Goal: Task Accomplishment & Management: Manage account settings

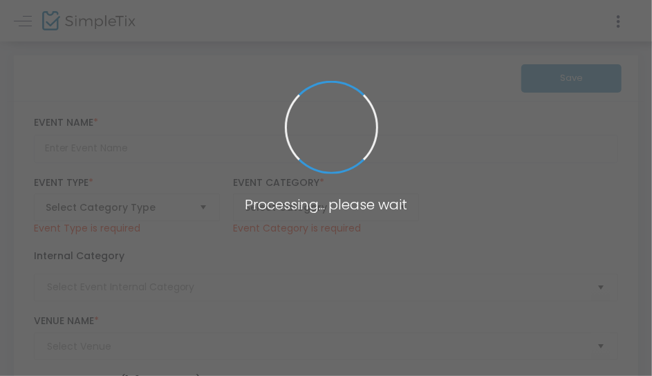
type input "Sunset Cruise"
type textarea "Join us on an evening boat tour of [GEOGRAPHIC_DATA][DOMAIN_NAME] of our talent…"
checkbox input "true"
type input "Register Now"
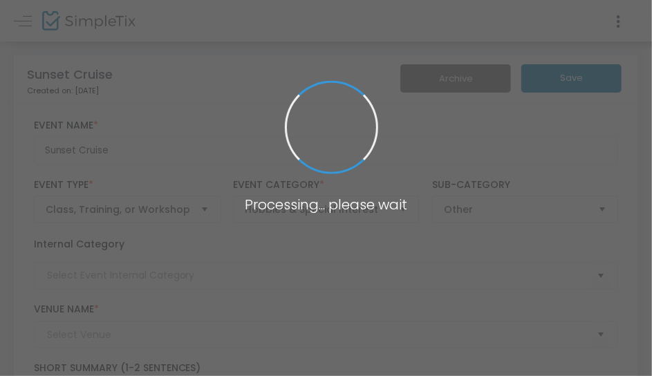
type input "[GEOGRAPHIC_DATA]"
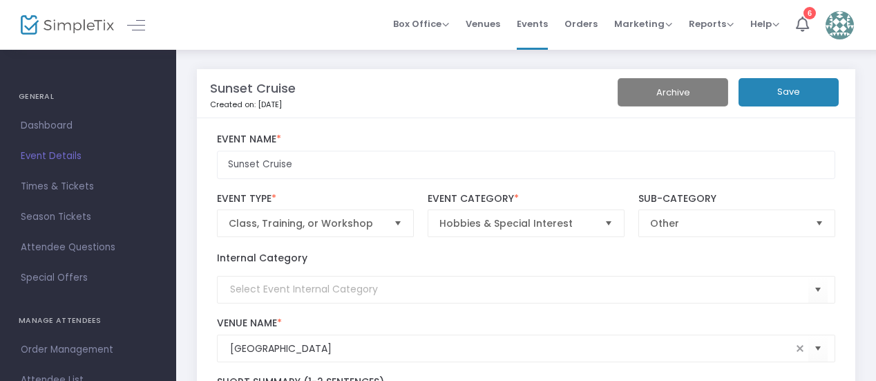
click at [39, 19] on img at bounding box center [67, 25] width 93 height 20
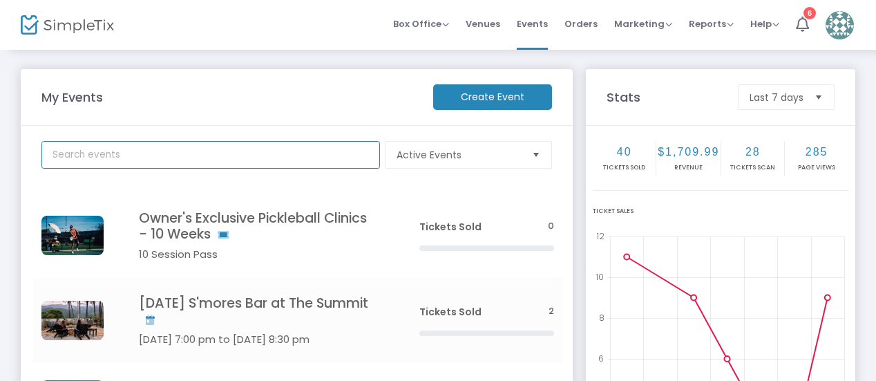
click at [175, 152] on input "text" at bounding box center [210, 155] width 339 height 28
type input "s"
type input "su"
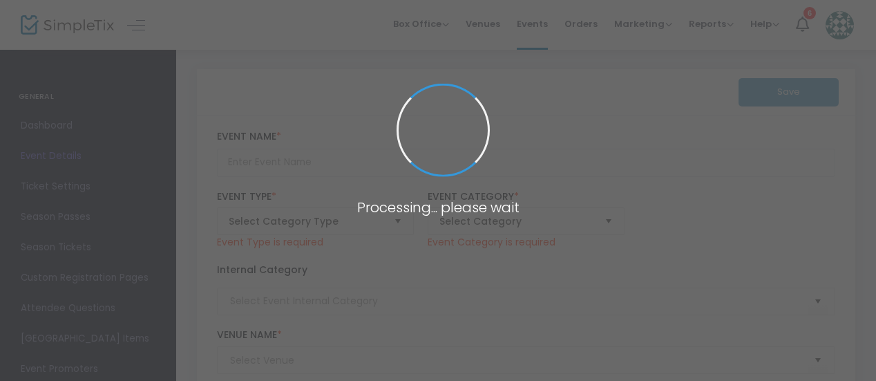
type input "Sunset Cruise"
type textarea "Join us on an evening boat tour of [GEOGRAPHIC_DATA][DOMAIN_NAME] of our talent…"
checkbox input "true"
type input "Register Now"
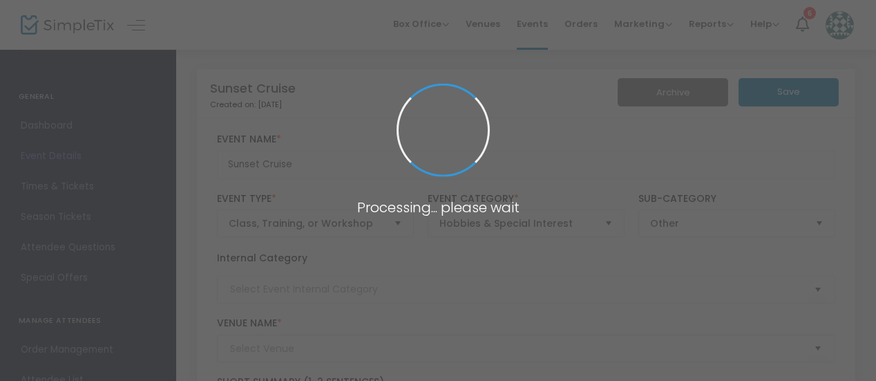
type input "[GEOGRAPHIC_DATA]"
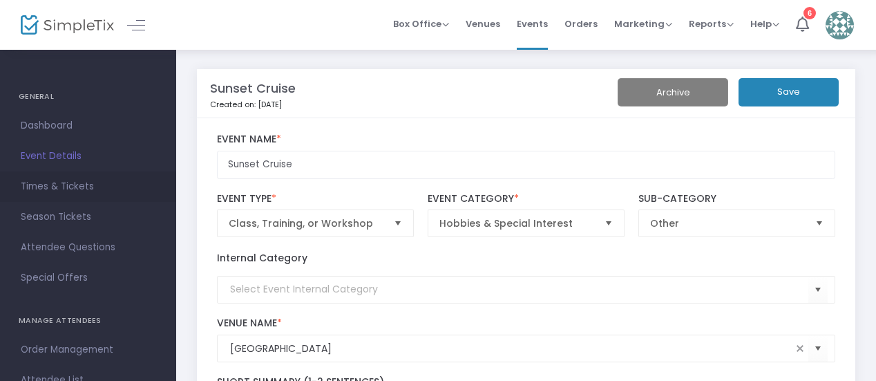
click at [66, 183] on span "Times & Tickets" at bounding box center [88, 187] width 135 height 18
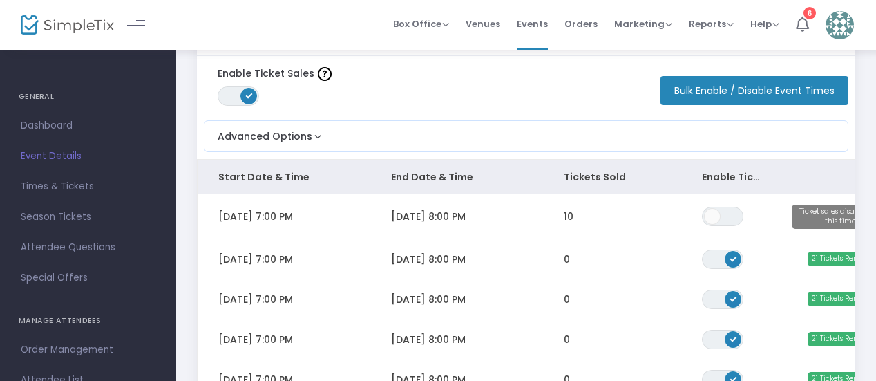
scroll to position [64, 0]
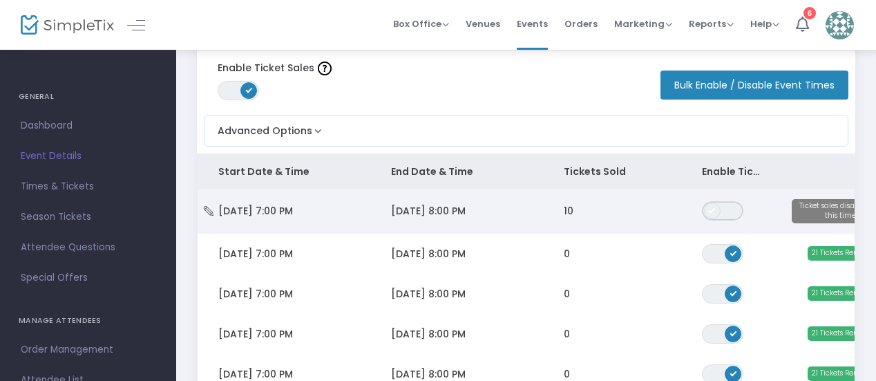
click at [724, 211] on span "ON OFF" at bounding box center [722, 210] width 41 height 19
